Goal: Task Accomplishment & Management: Manage account settings

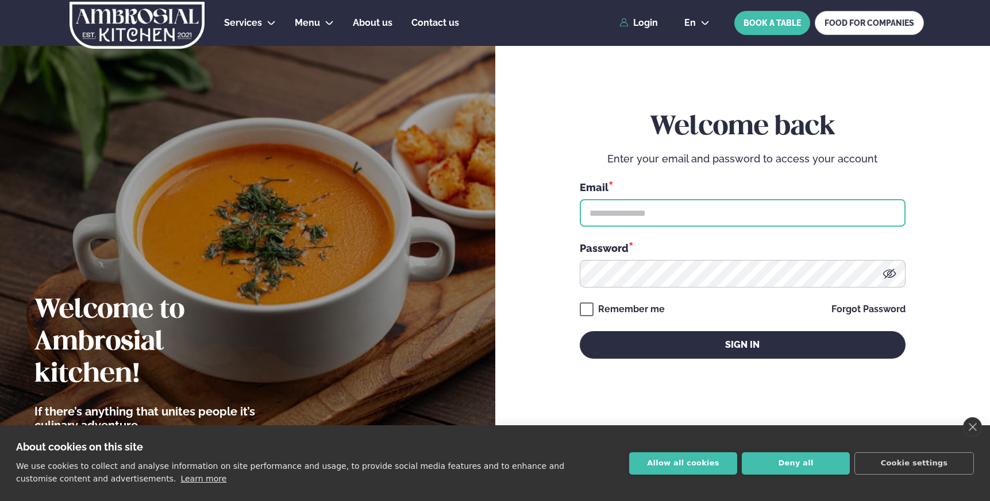
click at [695, 209] on input "text" at bounding box center [743, 213] width 326 height 28
type input "**********"
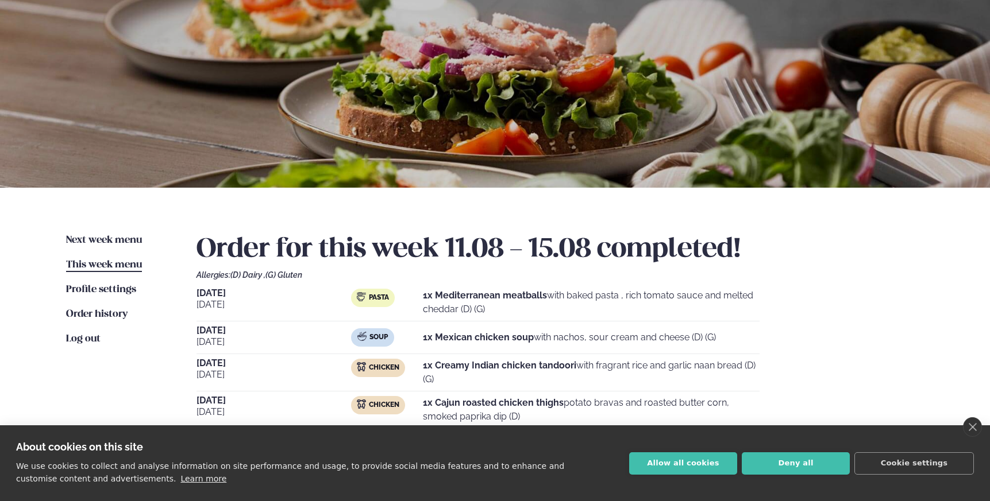
scroll to position [70, 0]
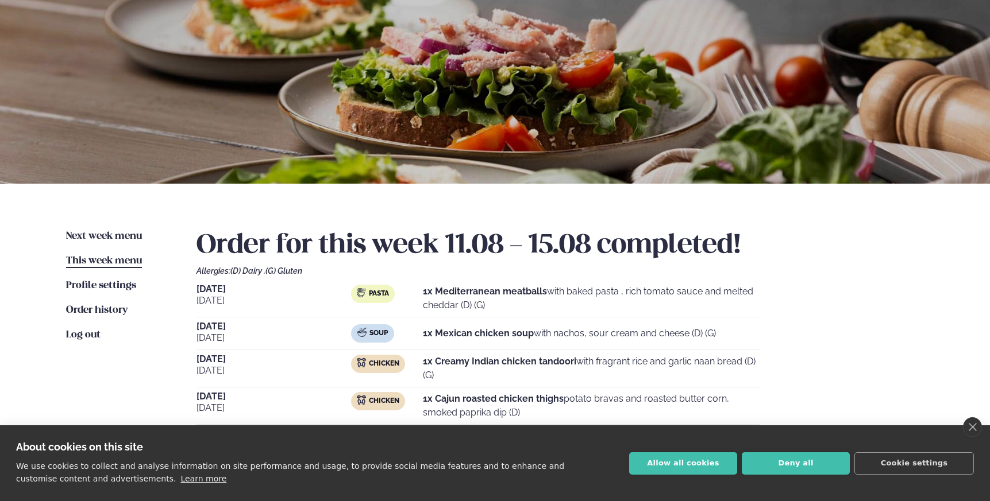
click at [207, 294] on span "[DATE]" at bounding box center [273, 289] width 155 height 9
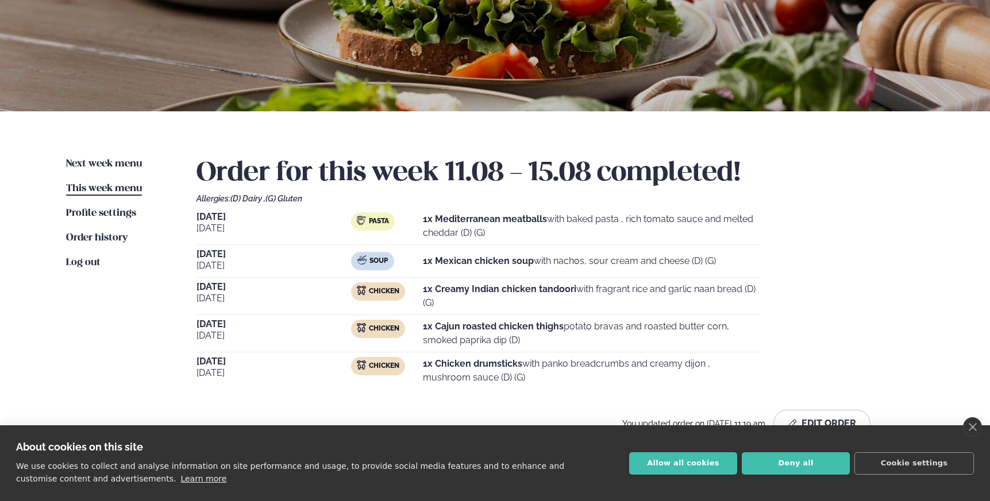
scroll to position [148, 0]
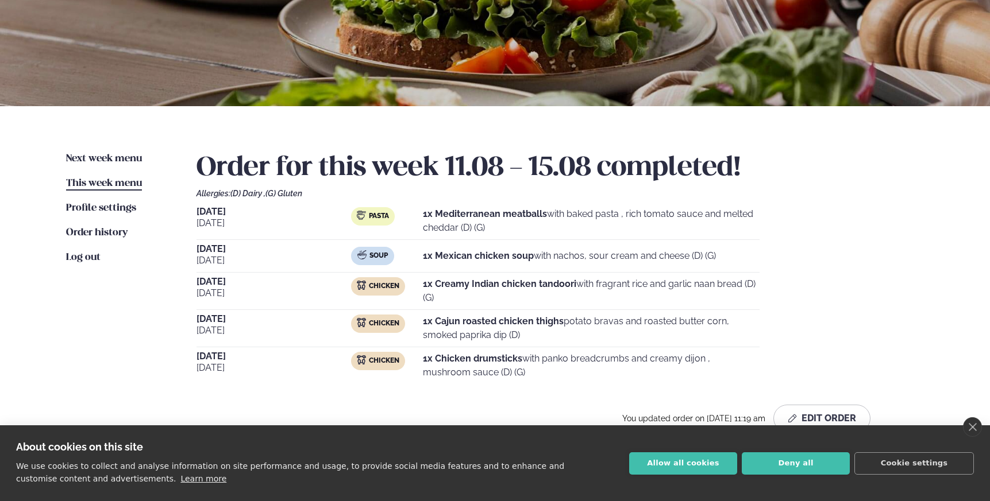
click at [375, 220] on span "Pasta" at bounding box center [379, 216] width 20 height 9
click at [792, 462] on button "Deny all" at bounding box center [796, 464] width 108 height 22
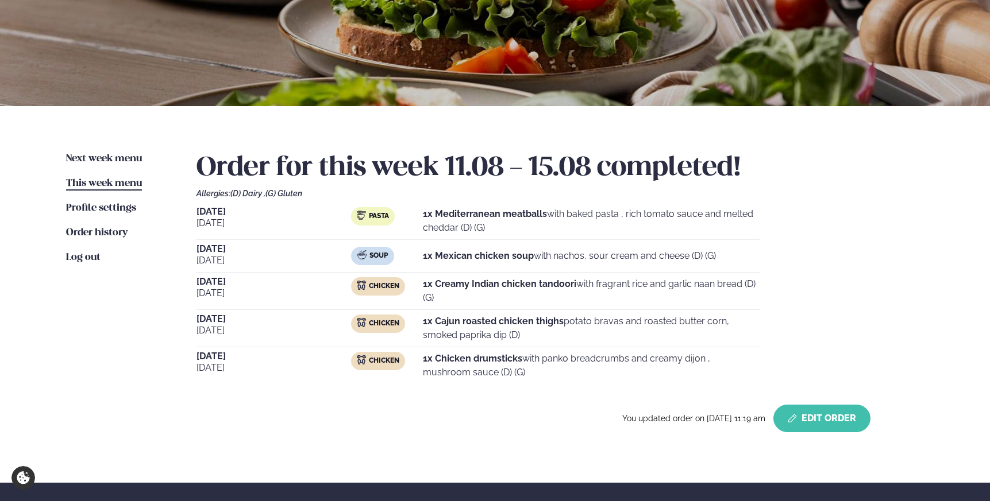
click at [808, 421] on button "Edit Order" at bounding box center [821, 419] width 97 height 28
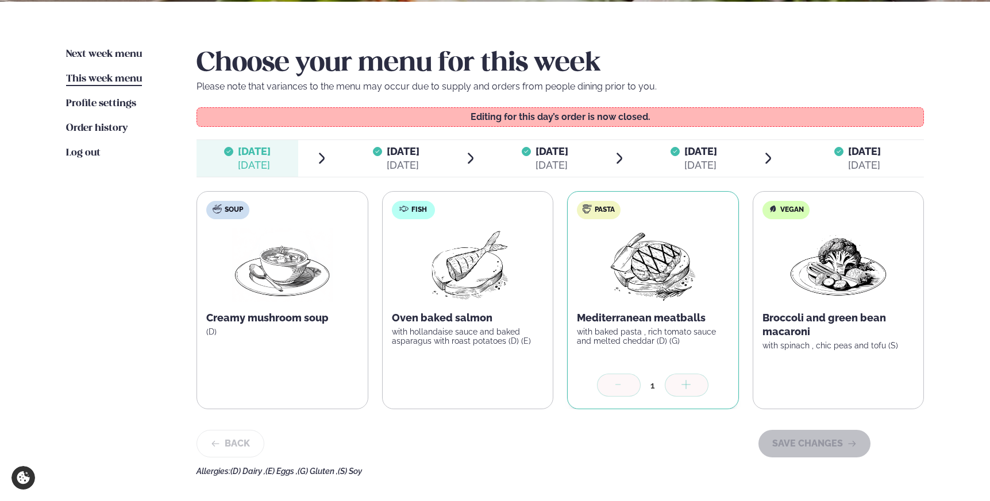
scroll to position [304, 0]
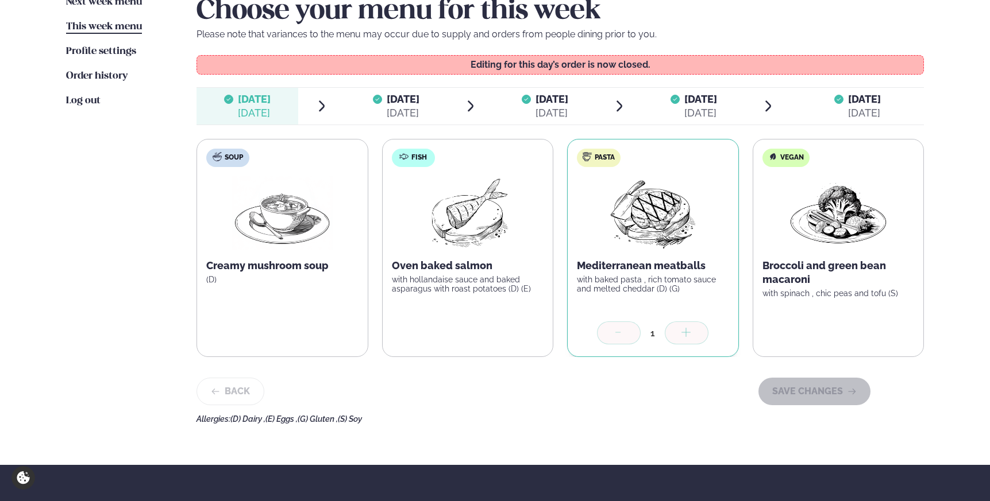
click at [621, 335] on icon at bounding box center [618, 333] width 11 height 11
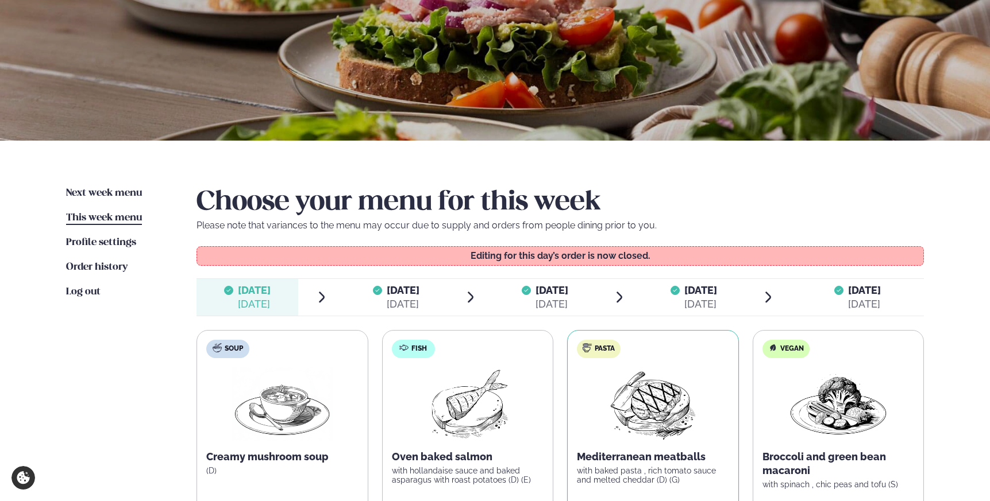
scroll to position [99, 0]
